Goal: Navigation & Orientation: Find specific page/section

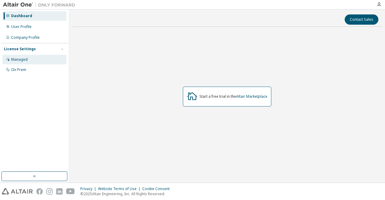
click at [20, 58] on div "Managed" at bounding box center [19, 59] width 17 height 5
